Goal: Transaction & Acquisition: Purchase product/service

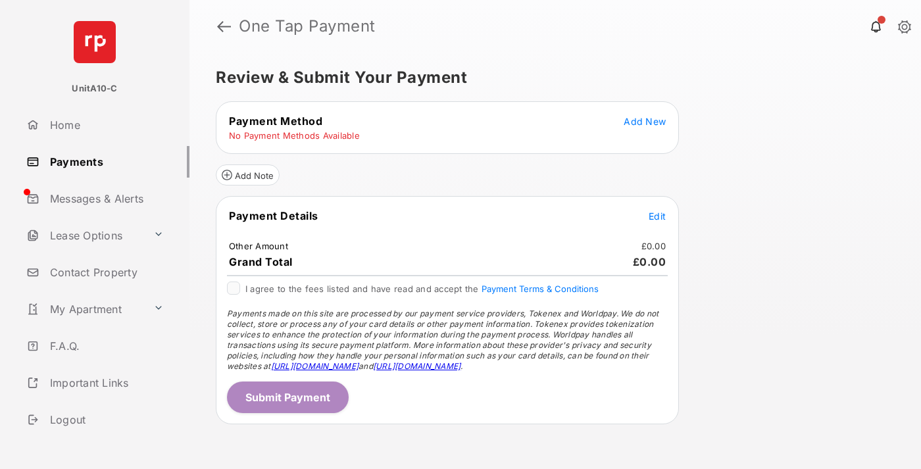
click at [644, 121] on span "Add New" at bounding box center [644, 121] width 42 height 11
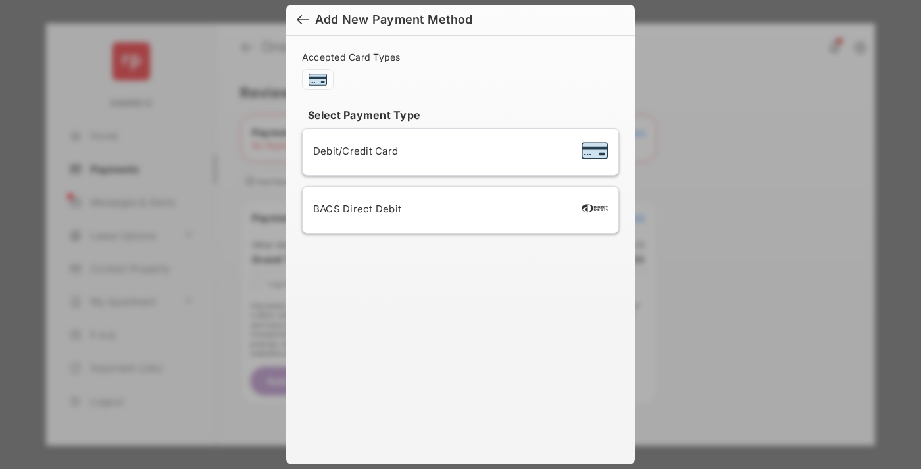
click at [352, 151] on span "Debit/Credit Card" at bounding box center [355, 151] width 85 height 12
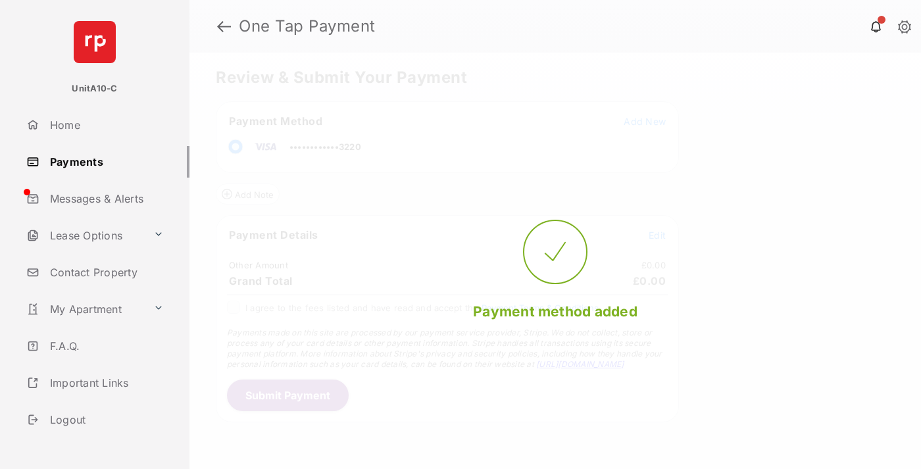
click at [657, 235] on span "Edit" at bounding box center [656, 234] width 17 height 11
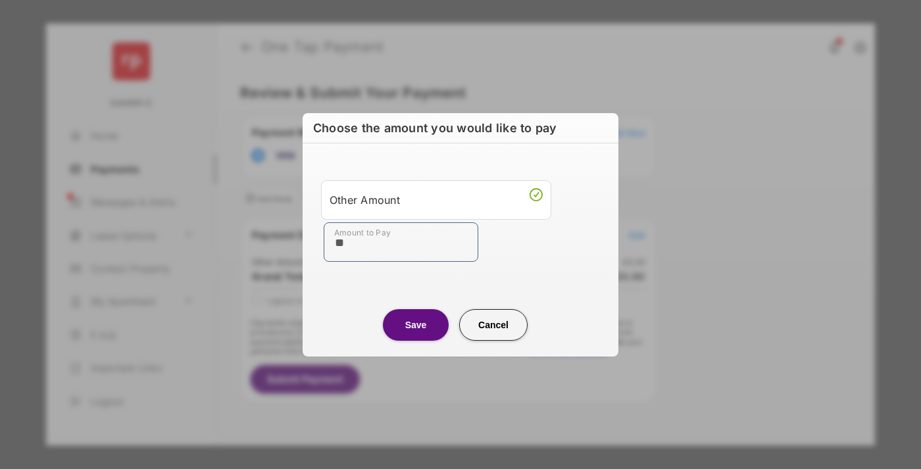
type input "**"
click at [416, 324] on button "Save" at bounding box center [416, 325] width 66 height 32
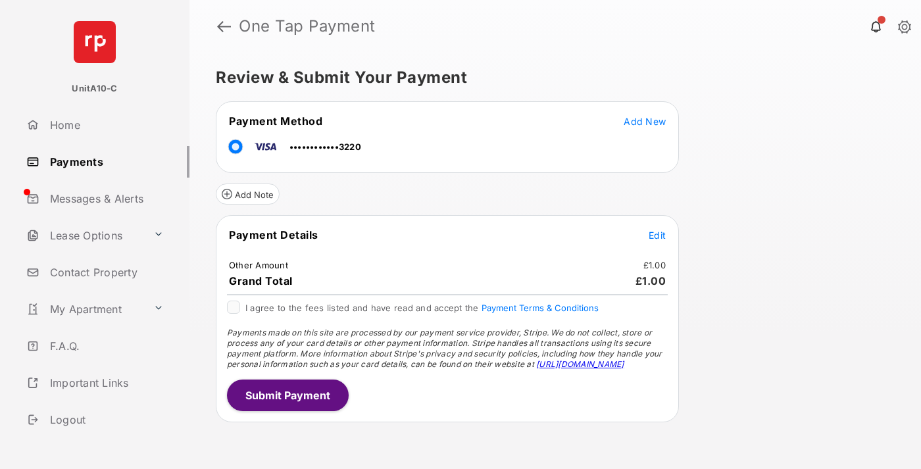
click at [287, 395] on button "Submit Payment" at bounding box center [288, 395] width 122 height 32
